Goal: Navigation & Orientation: Find specific page/section

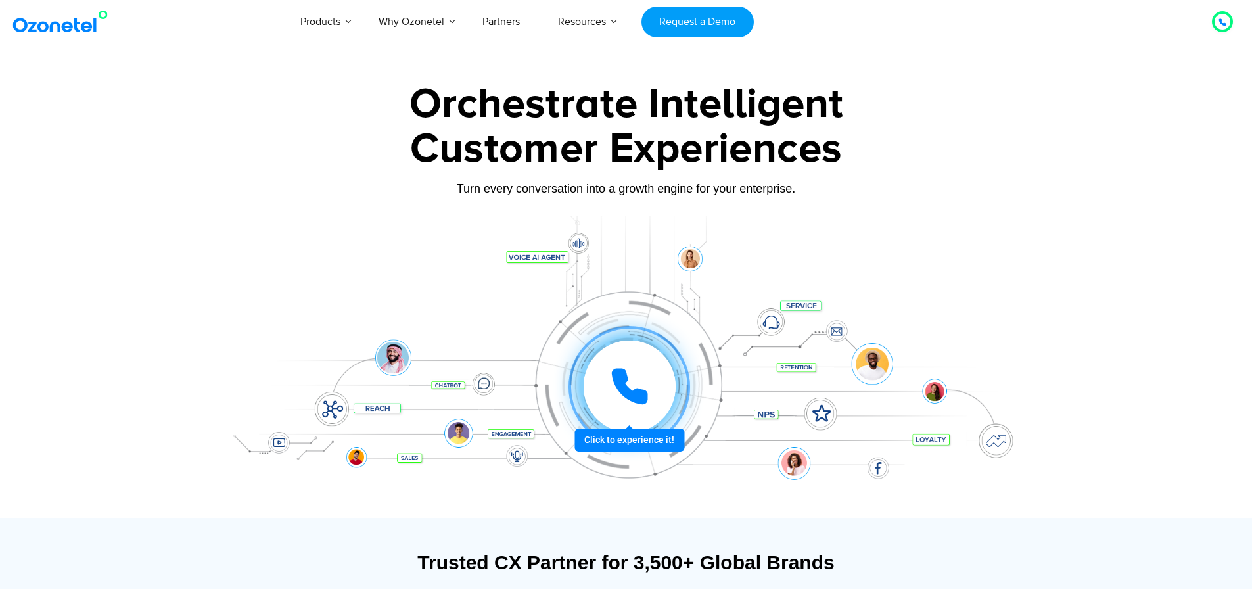
click at [332, 31] on link "Products" at bounding box center [320, 21] width 78 height 43
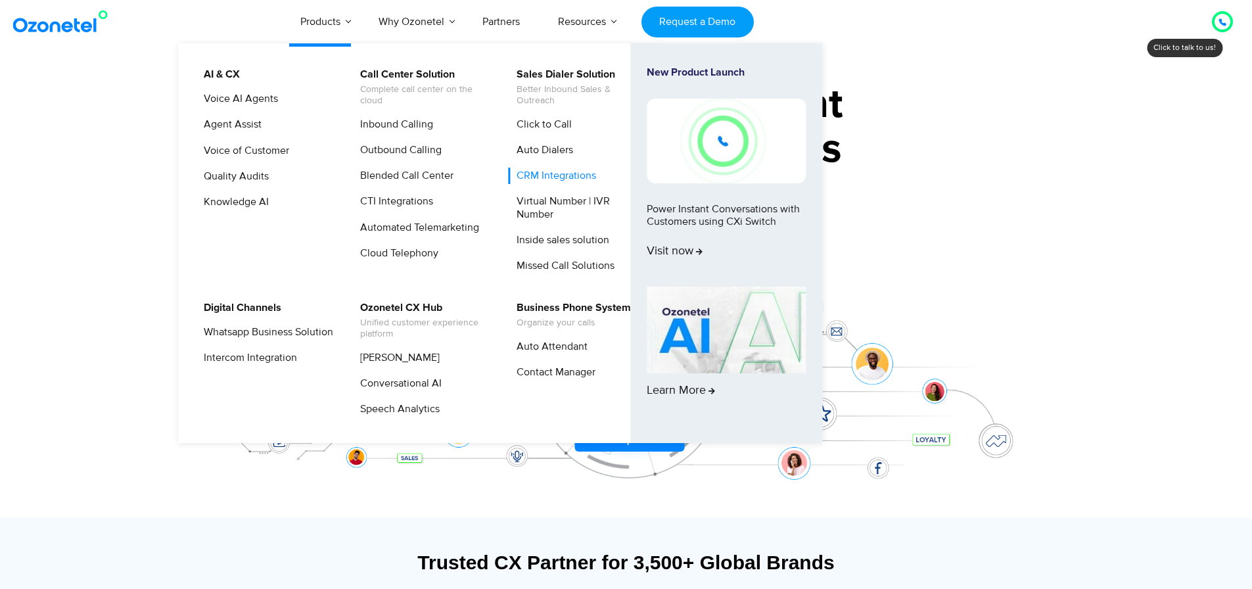
click at [553, 175] on link "CRM Integrations" at bounding box center [553, 176] width 90 height 16
